Goal: Use online tool/utility: Utilize a website feature to perform a specific function

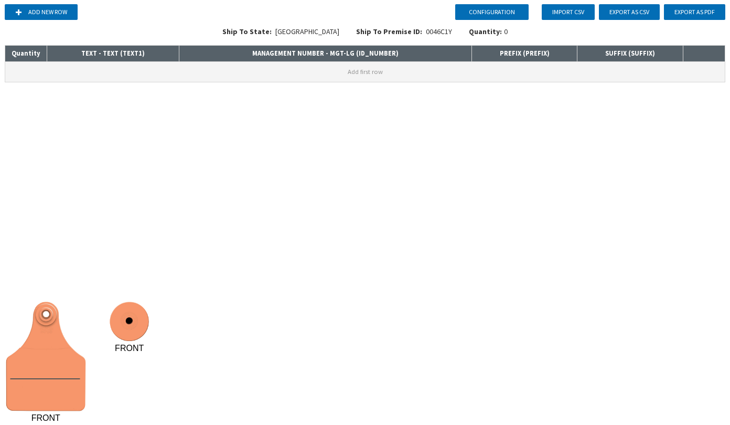
click at [146, 66] on button "Add first row" at bounding box center [364, 72] width 719 height 20
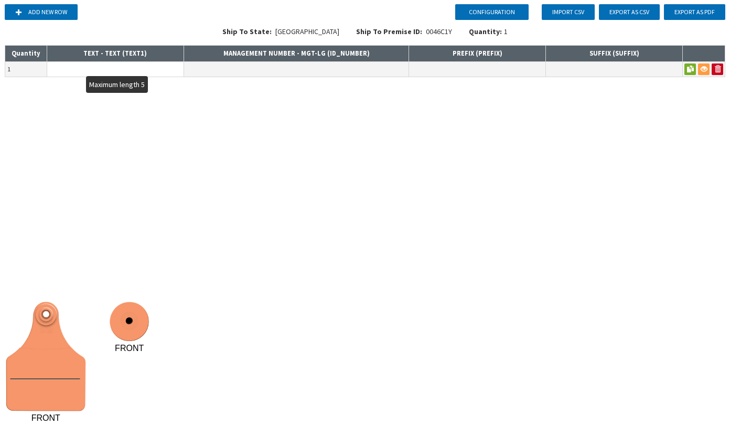
click at [136, 69] on input "text" at bounding box center [115, 69] width 136 height 15
type input "A"
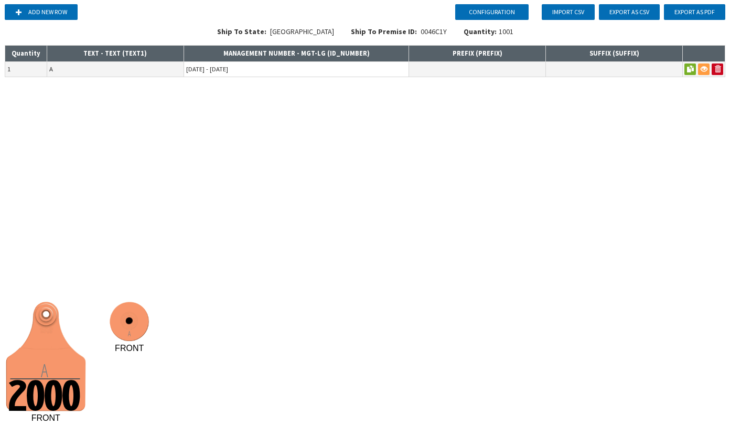
type input "[DATE] - [DATE]"
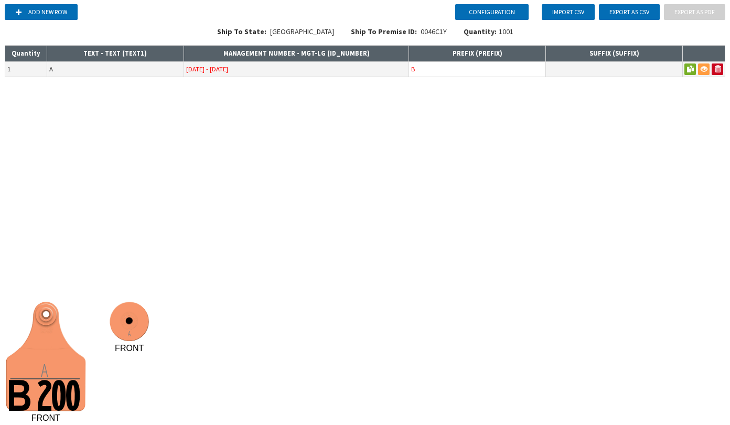
type input "B"
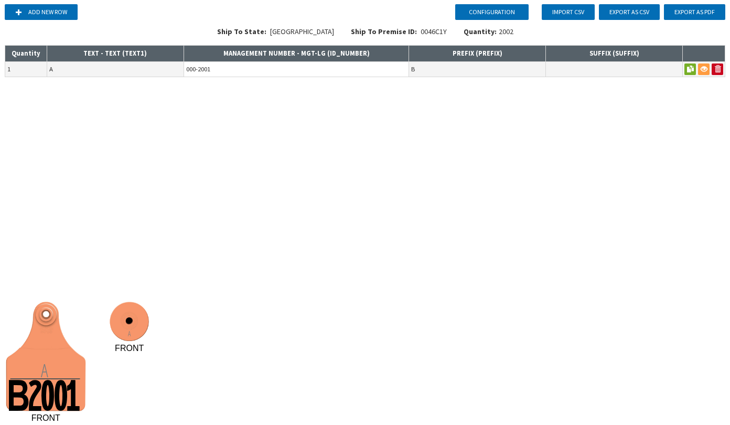
type input "[DATE]-[DATE]"
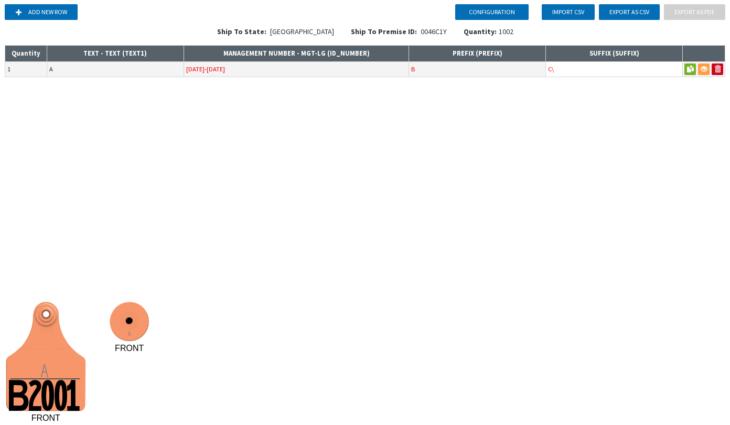
type input "C"
